Goal: Download file/media

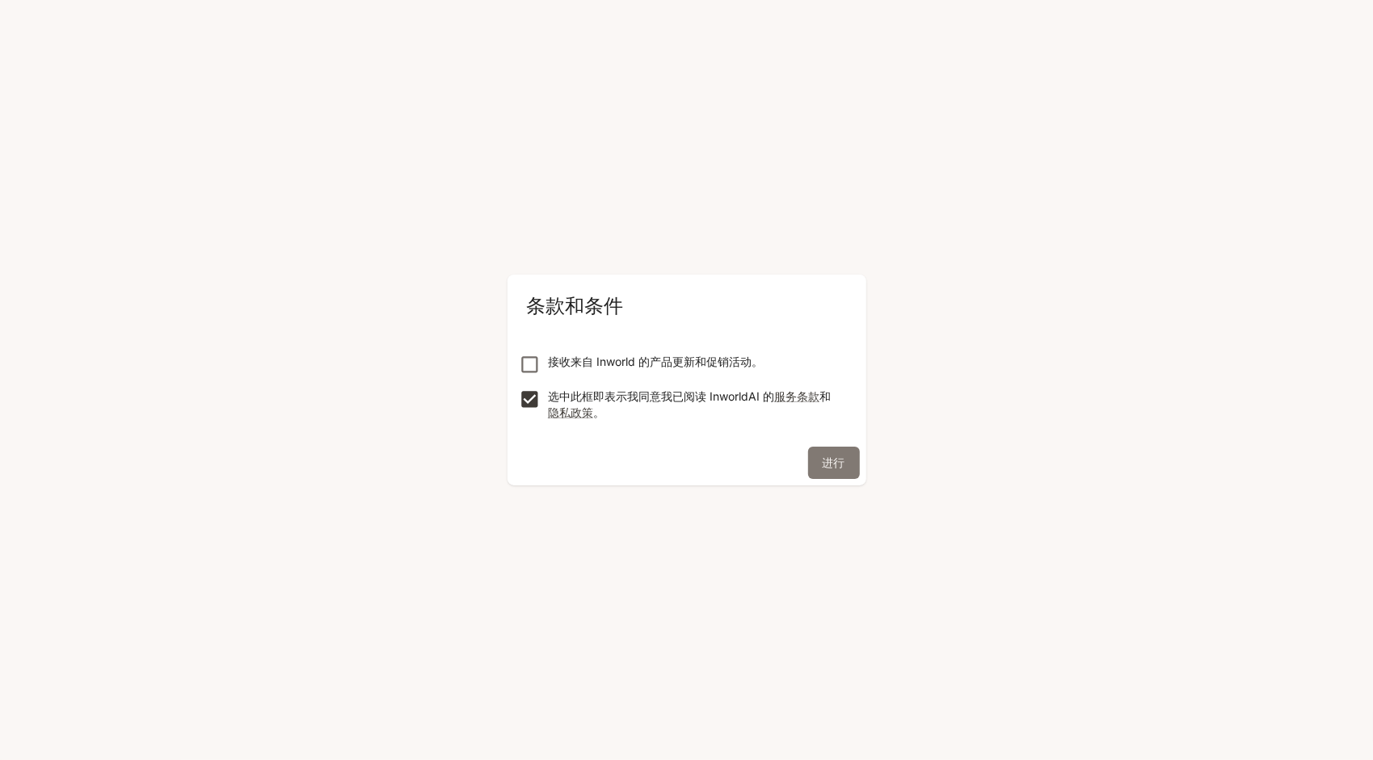
click at [827, 467] on button "进行" at bounding box center [834, 463] width 52 height 32
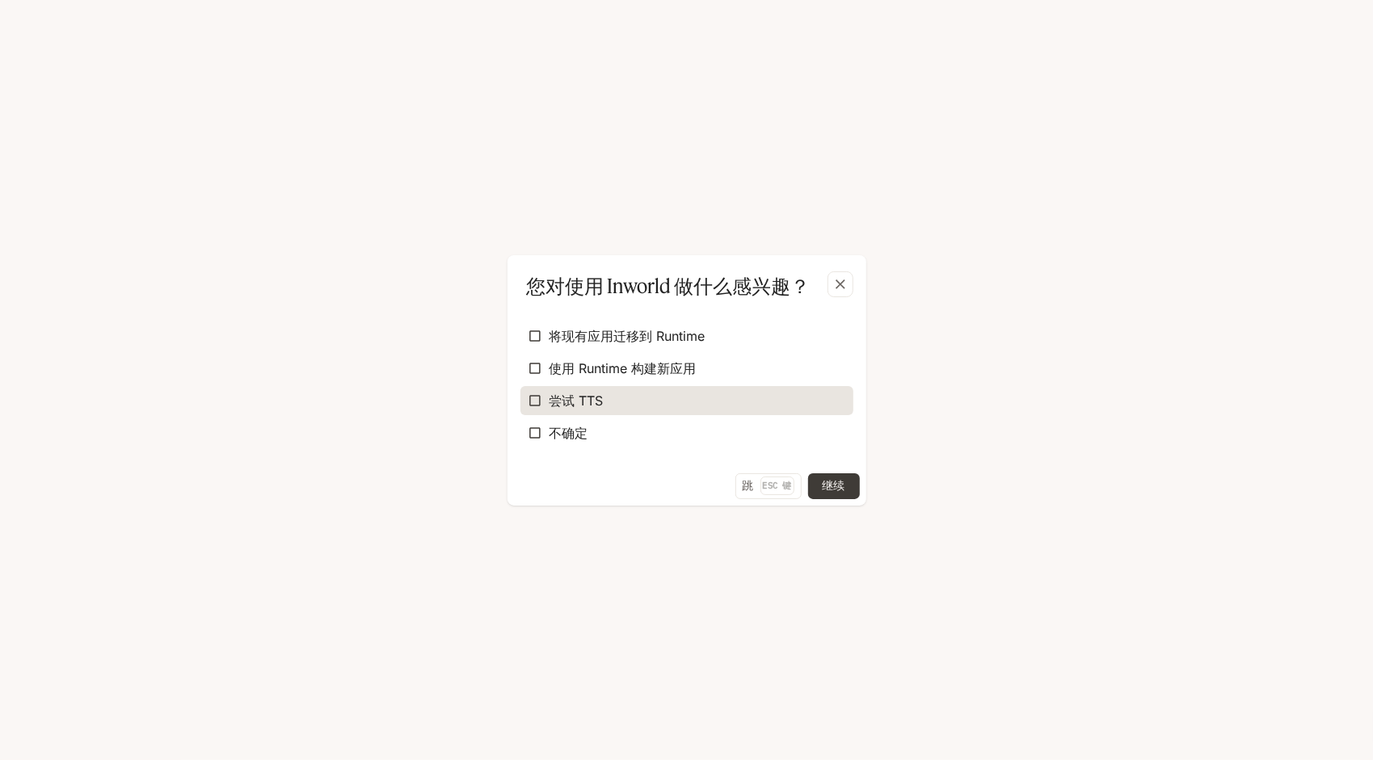
click at [582, 404] on span "尝试 TTS" at bounding box center [576, 400] width 54 height 19
click at [836, 482] on button "继续" at bounding box center [834, 487] width 52 height 26
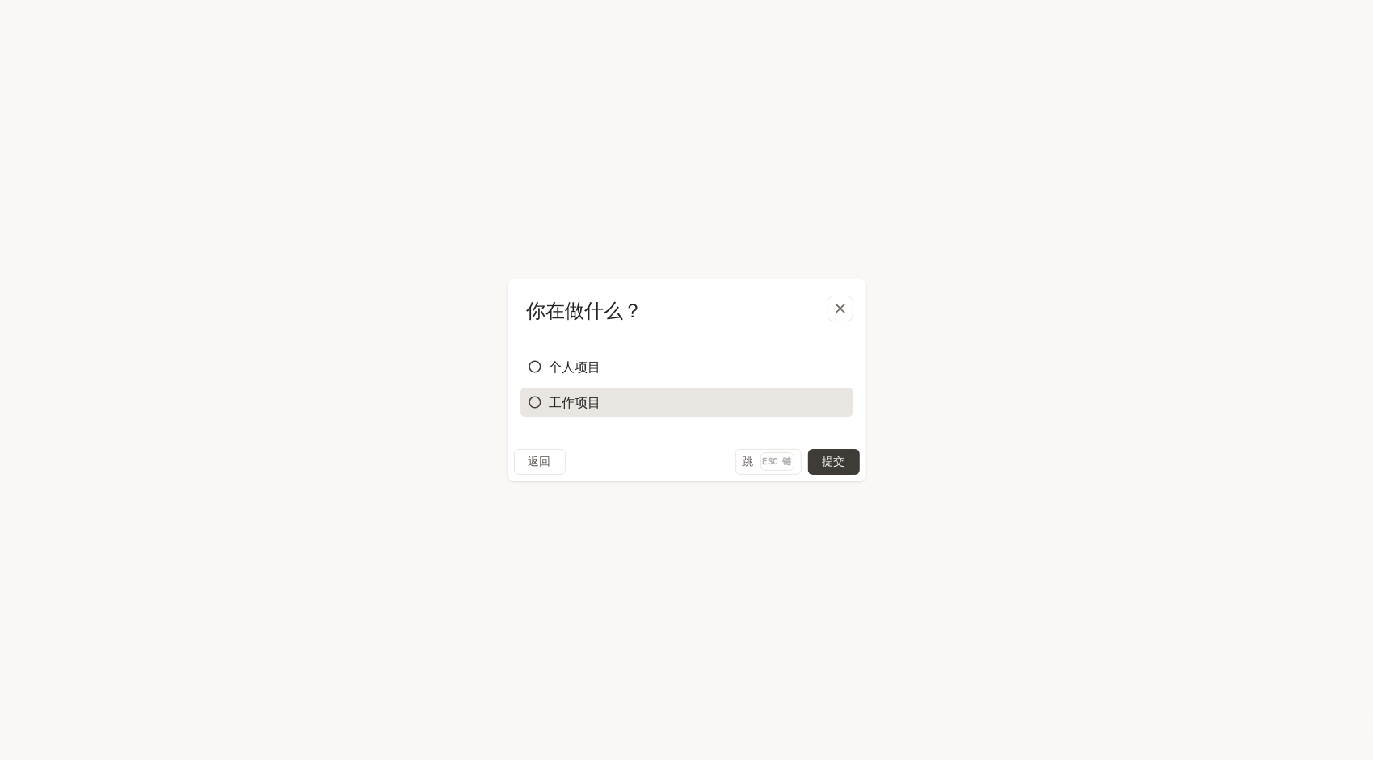
click at [618, 402] on label "工作项目" at bounding box center [686, 402] width 333 height 29
click at [847, 464] on button "继续" at bounding box center [834, 462] width 52 height 26
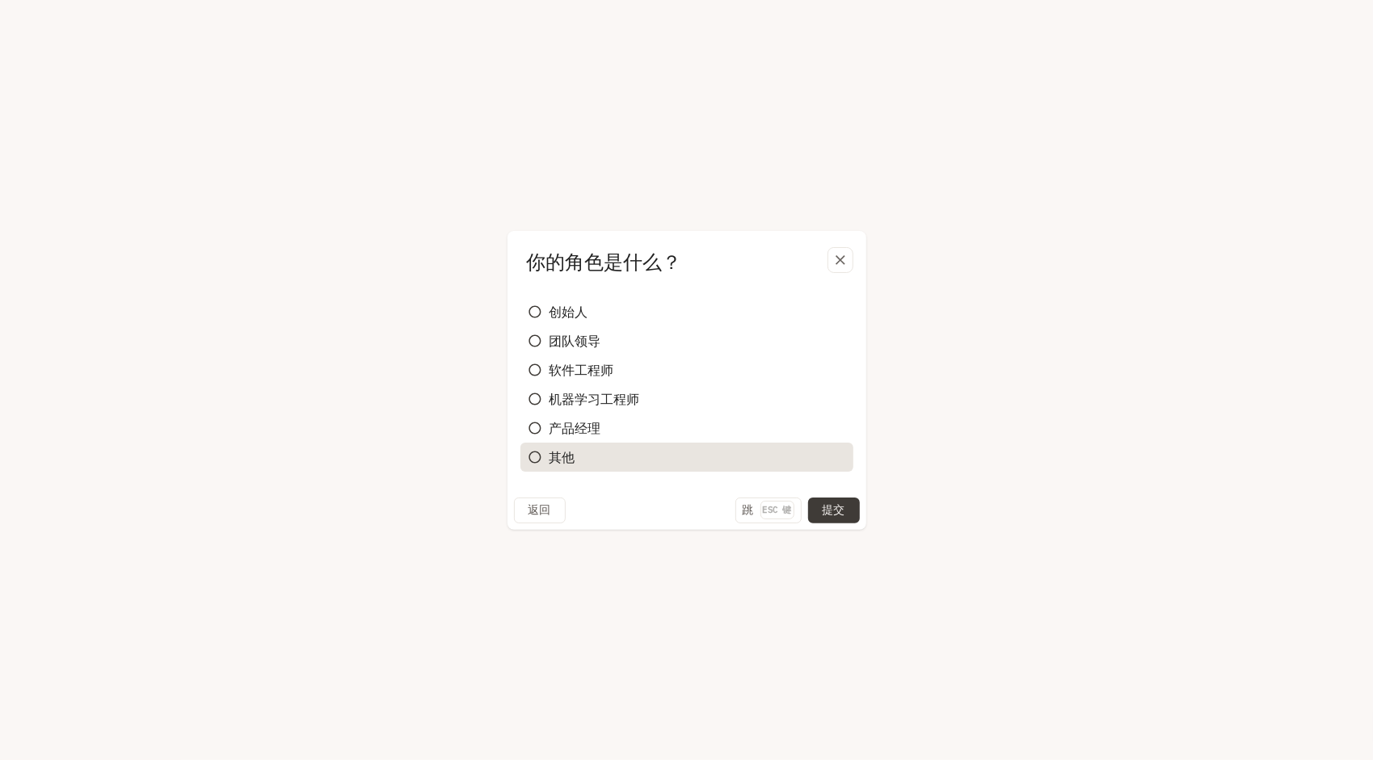
click at [628, 454] on label "其他" at bounding box center [686, 457] width 333 height 29
click at [829, 496] on div "创始人 团队领导 软件工程师 机器学习工程师 产品经理 其他" at bounding box center [686, 386] width 359 height 221
click at [823, 507] on button "提交" at bounding box center [834, 511] width 52 height 26
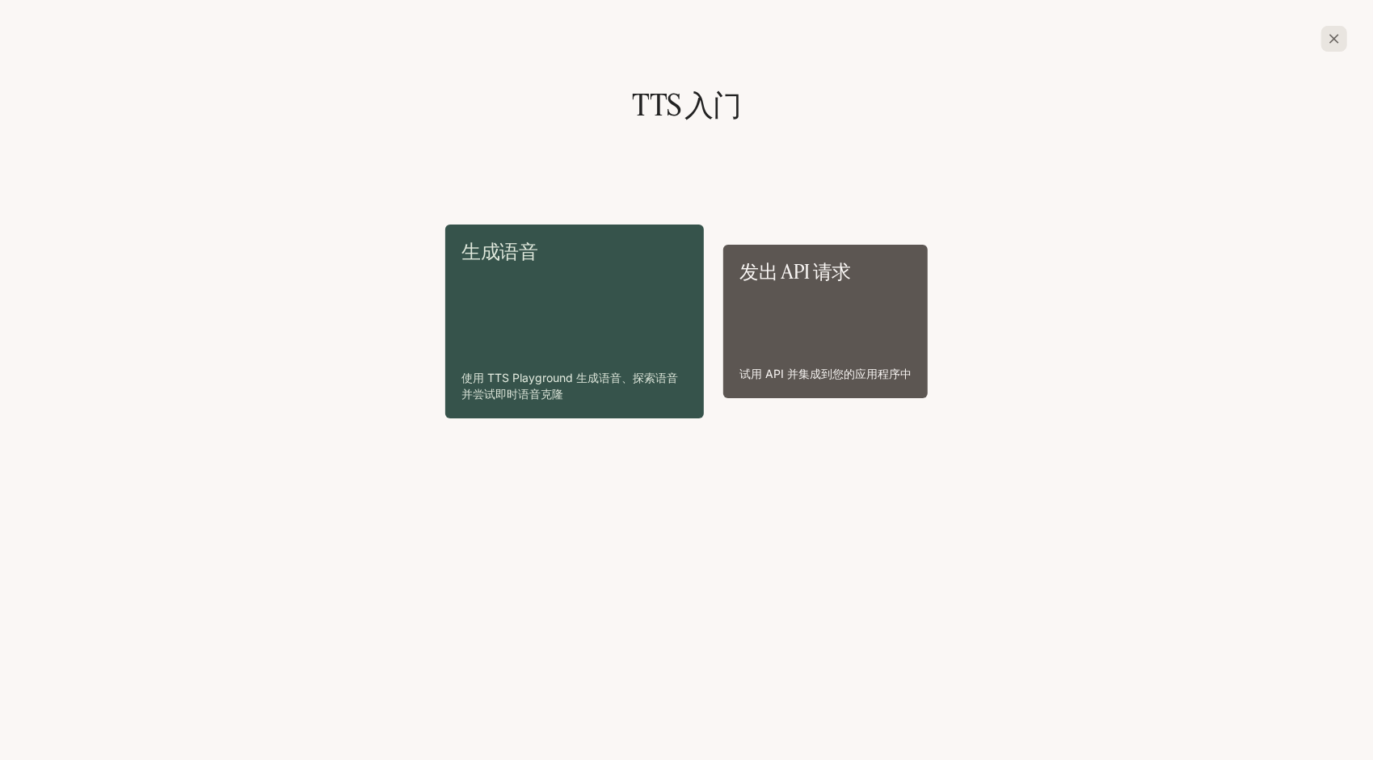
click at [1337, 39] on icon "button" at bounding box center [1334, 39] width 16 height 16
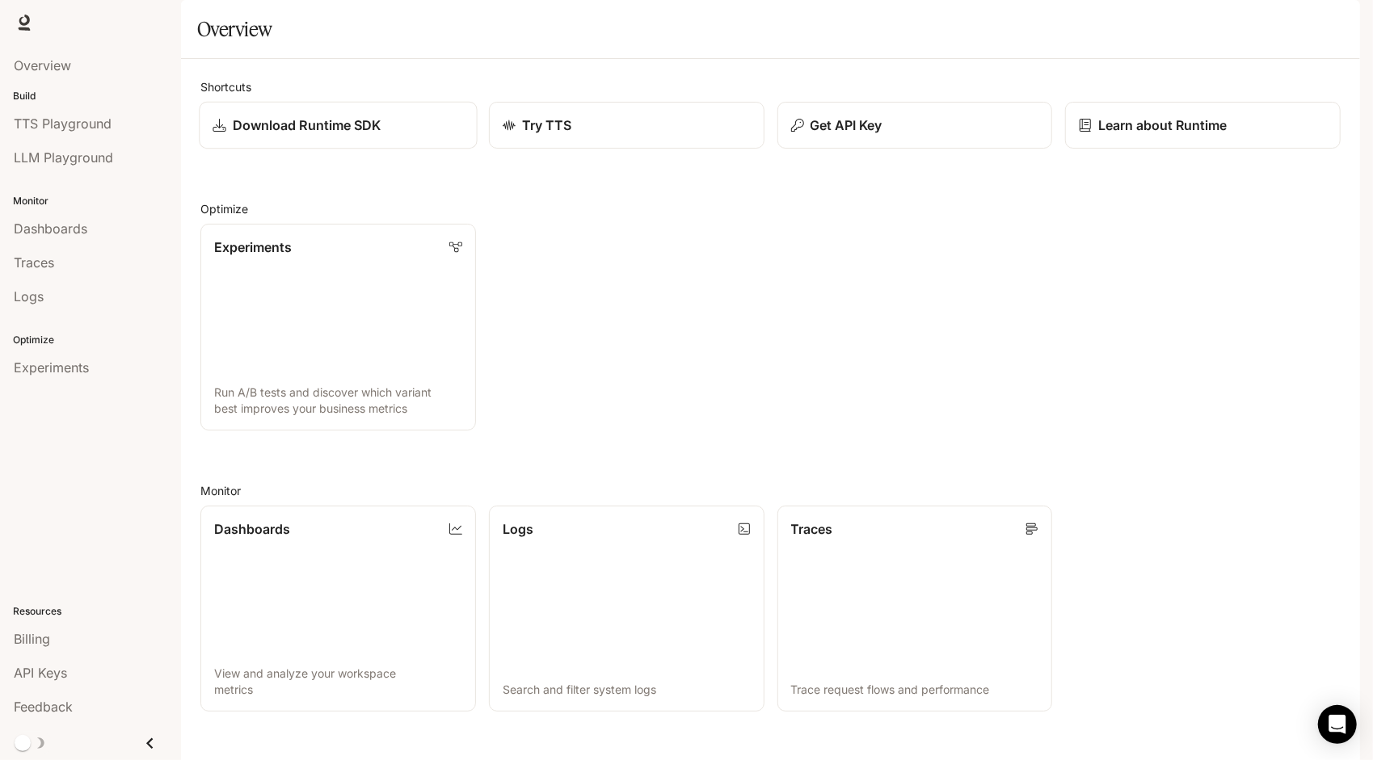
click at [357, 149] on link "Download Runtime SDK" at bounding box center [338, 126] width 278 height 48
